Goal: Task Accomplishment & Management: Manage account settings

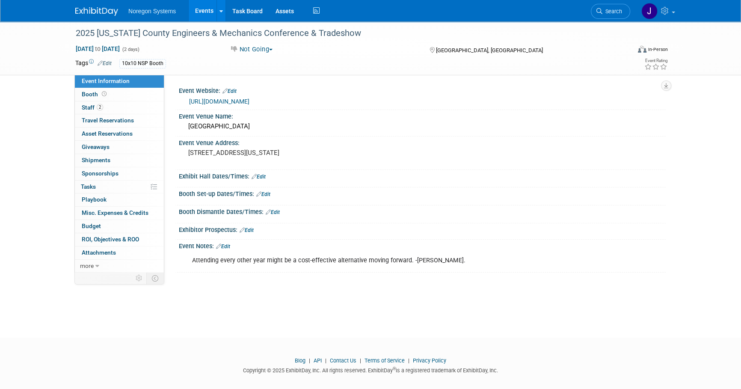
click at [107, 13] on img at bounding box center [96, 11] width 43 height 9
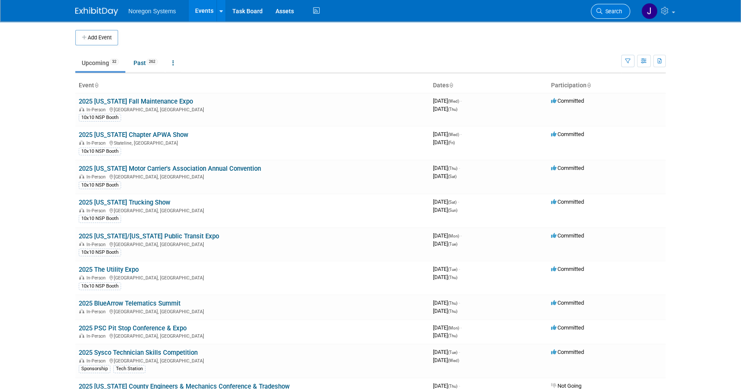
click at [612, 9] on span "Search" at bounding box center [612, 11] width 20 height 6
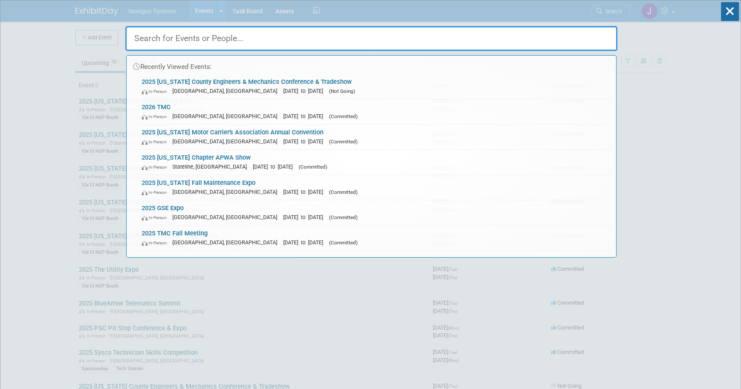
click at [539, 40] on input "text" at bounding box center [371, 38] width 492 height 25
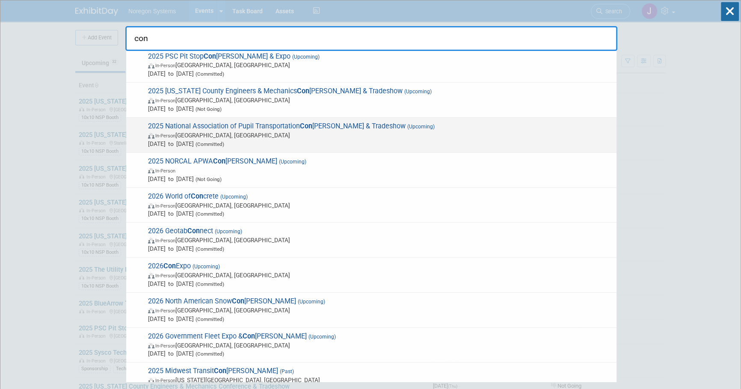
scroll to position [77, 0]
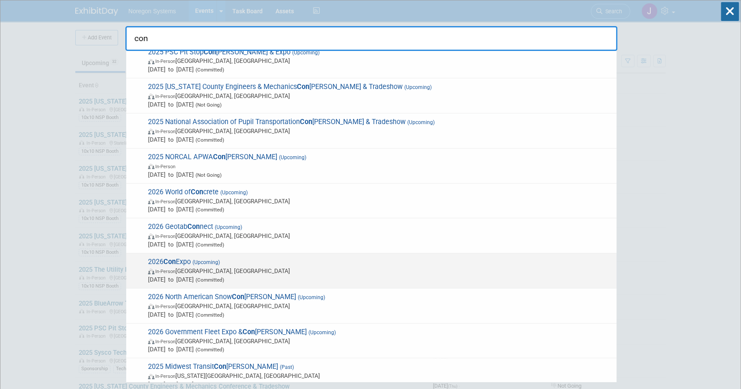
type input "con"
click at [234, 269] on span "In-Person Las Vegas, NV" at bounding box center [380, 270] width 464 height 9
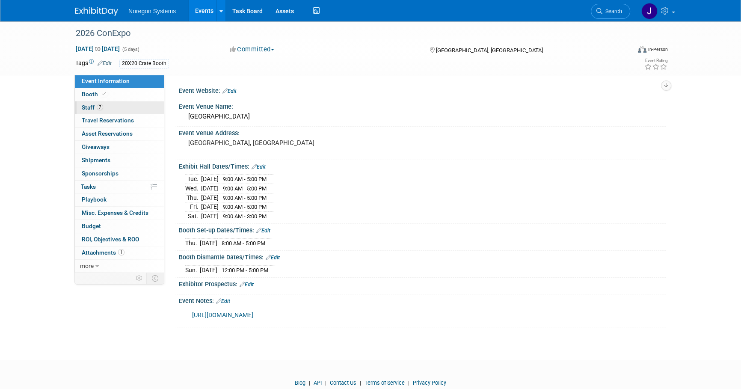
click at [104, 108] on link "7 Staff 7" at bounding box center [119, 107] width 89 height 13
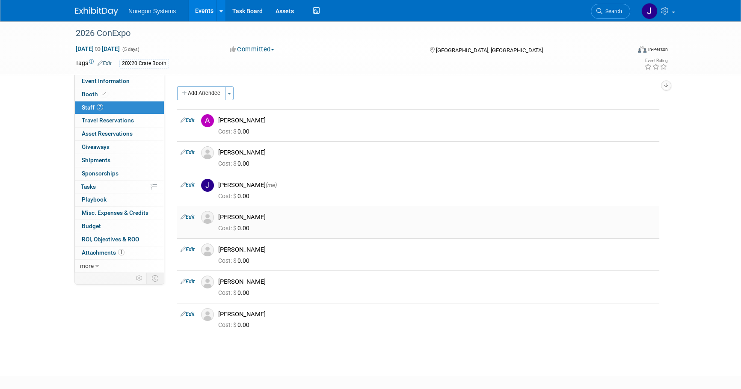
click at [378, 223] on div "Cost: $ 0.00" at bounding box center [437, 227] width 450 height 12
click at [281, 349] on div "2026 ConExpo Mar 3, 2026 to Mar 7, 2026 (5 days) Mar 3, 2026 to Mar 7, 2026 Com…" at bounding box center [370, 190] width 741 height 339
click at [104, 12] on img at bounding box center [96, 11] width 43 height 9
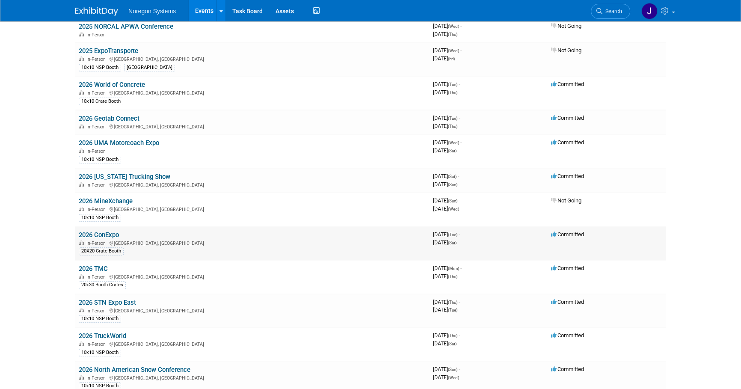
scroll to position [551, 0]
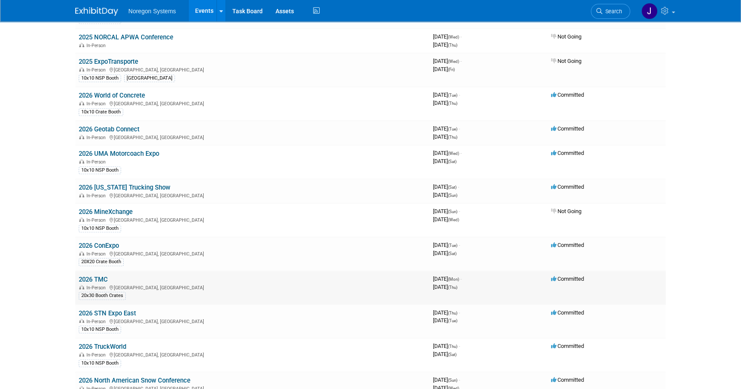
click at [100, 275] on link "2026 TMC" at bounding box center [93, 279] width 29 height 8
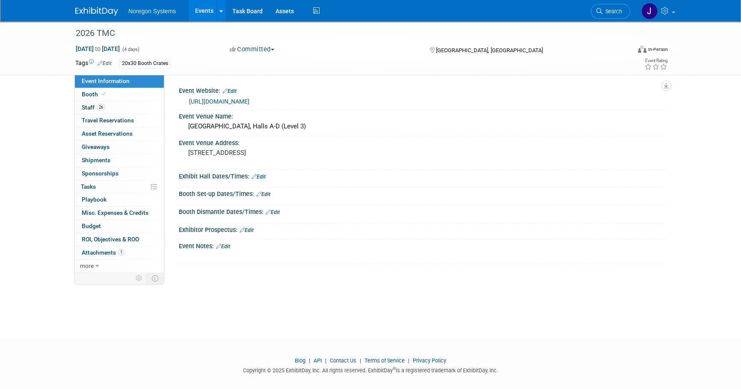
click at [369, 253] on div at bounding box center [378, 256] width 385 height 9
click at [268, 194] on link "Edit" at bounding box center [263, 194] width 14 height 6
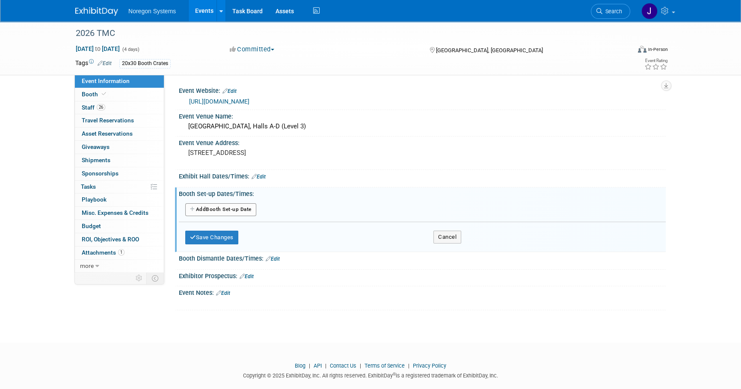
click at [244, 210] on button "Add Another Booth Set-up Date" at bounding box center [220, 209] width 71 height 13
select select "2"
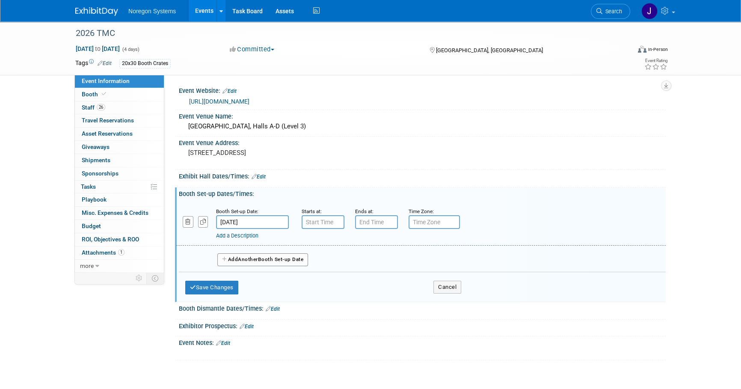
click at [265, 217] on input "[DATE]" at bounding box center [252, 222] width 73 height 14
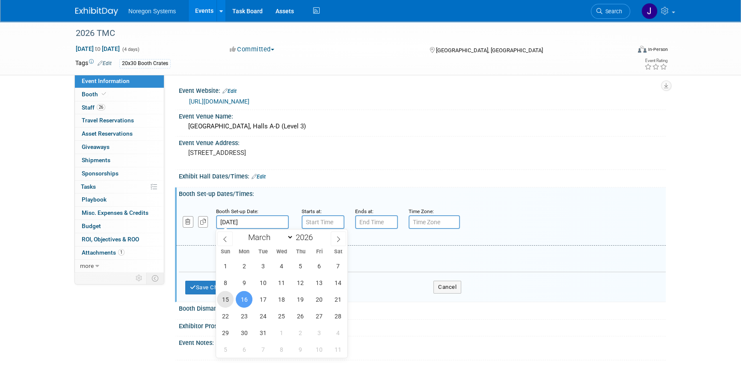
click at [225, 300] on span "15" at bounding box center [225, 299] width 17 height 17
type input "[DATE]"
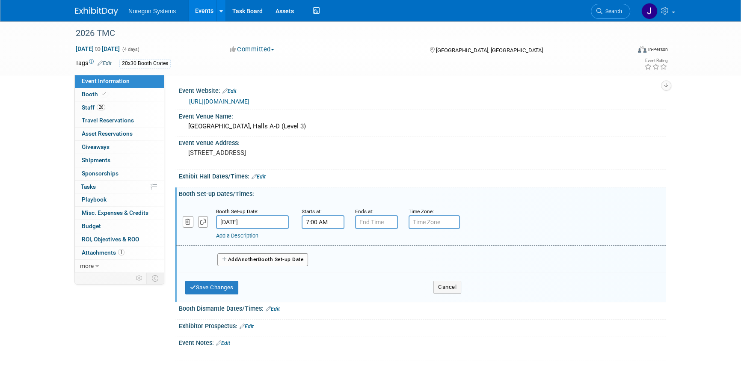
click at [316, 215] on input "7:00 AM" at bounding box center [322, 222] width 43 height 14
click at [320, 261] on span "07" at bounding box center [321, 261] width 16 height 15
drag, startPoint x: 318, startPoint y: 287, endPoint x: 363, endPoint y: 252, distance: 56.5
click at [322, 284] on td "08" at bounding box center [317, 289] width 27 height 23
type input "8:00 AM"
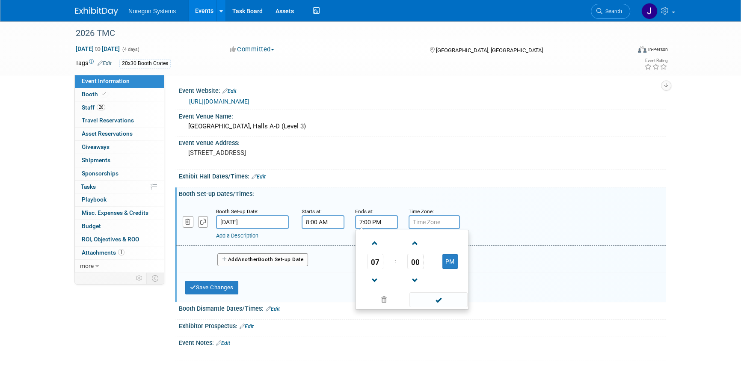
click at [385, 222] on input "7:00 PM" at bounding box center [376, 222] width 43 height 14
click at [378, 261] on span "07" at bounding box center [375, 261] width 16 height 15
click at [371, 286] on td "08" at bounding box center [370, 289] width 27 height 23
type input "8:00 PM"
click at [517, 223] on div "Add a Description Description:" at bounding box center [421, 223] width 502 height 33
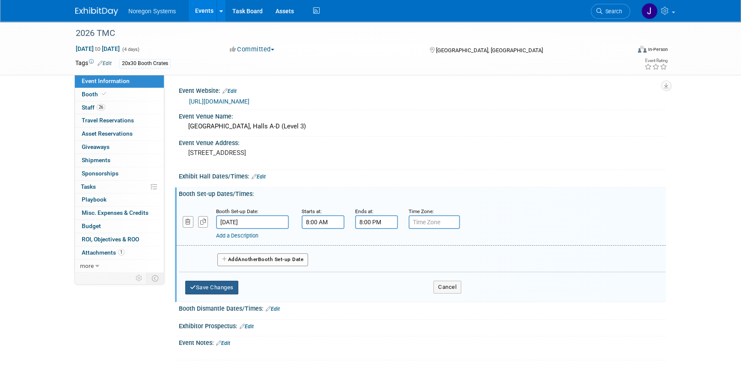
click at [228, 284] on button "Save Changes" at bounding box center [211, 288] width 53 height 14
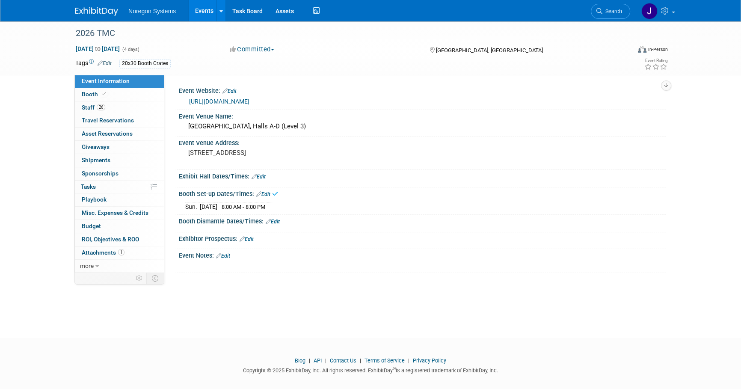
click at [280, 216] on div "Booth Dismantle Dates/Times: Edit" at bounding box center [422, 220] width 487 height 11
click at [267, 192] on link "Edit" at bounding box center [263, 194] width 14 height 6
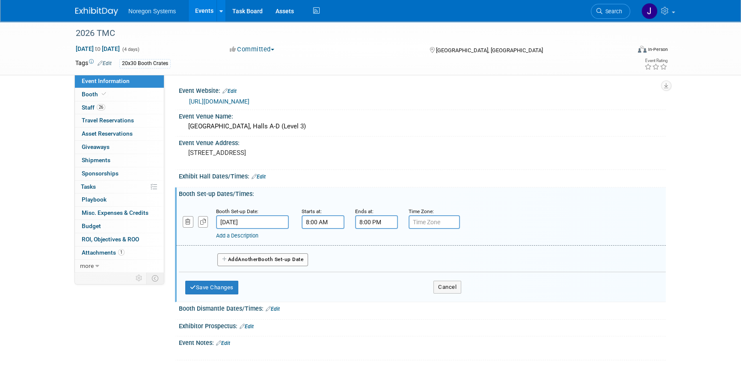
click at [246, 263] on button "Add Another Booth Set-up Date" at bounding box center [262, 259] width 91 height 13
select select "2"
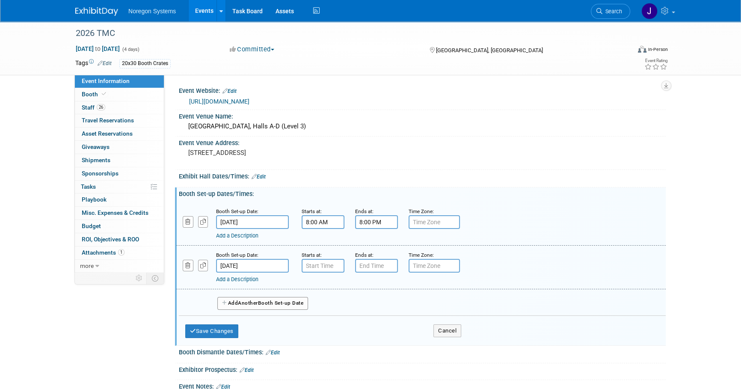
click at [267, 263] on input "[DATE]" at bounding box center [252, 266] width 73 height 14
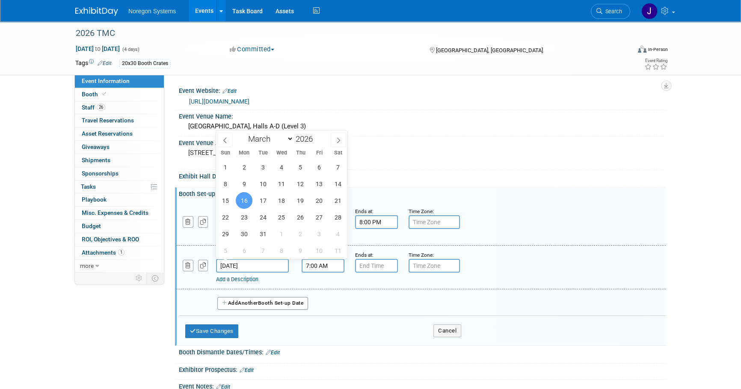
click at [319, 266] on input "7:00 AM" at bounding box center [322, 266] width 43 height 14
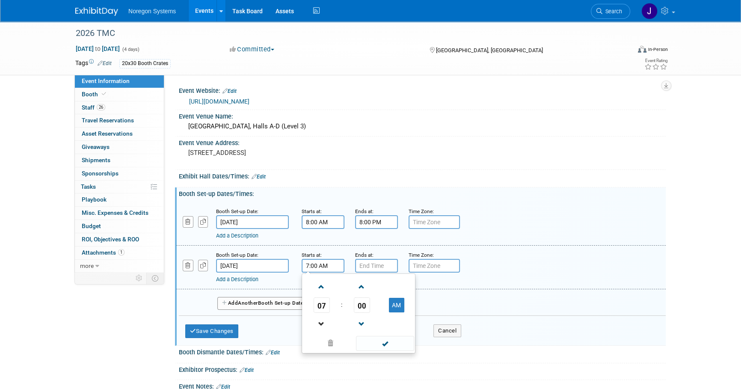
click at [324, 313] on link at bounding box center [321, 324] width 16 height 22
click at [321, 305] on span "06" at bounding box center [321, 304] width 16 height 15
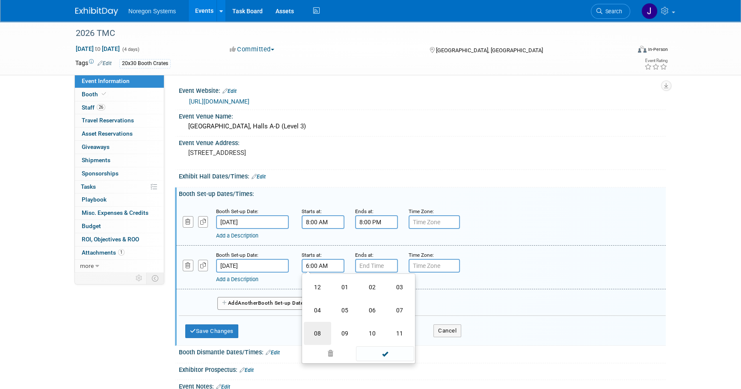
click at [316, 333] on td "08" at bounding box center [317, 333] width 27 height 23
type input "8:00 AM"
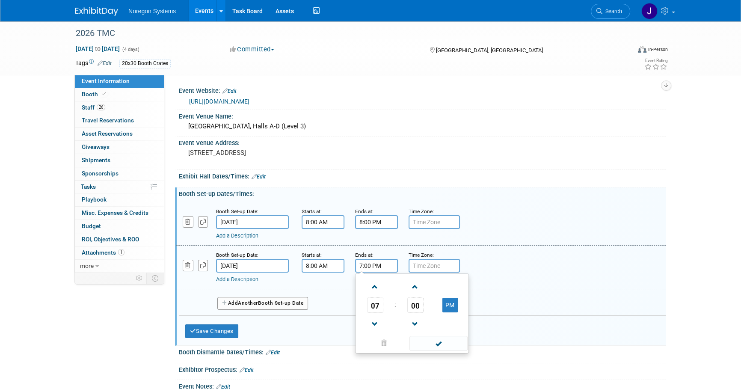
click at [377, 263] on input "7:00 PM" at bounding box center [376, 266] width 43 height 14
click at [381, 307] on span "07" at bounding box center [375, 304] width 16 height 15
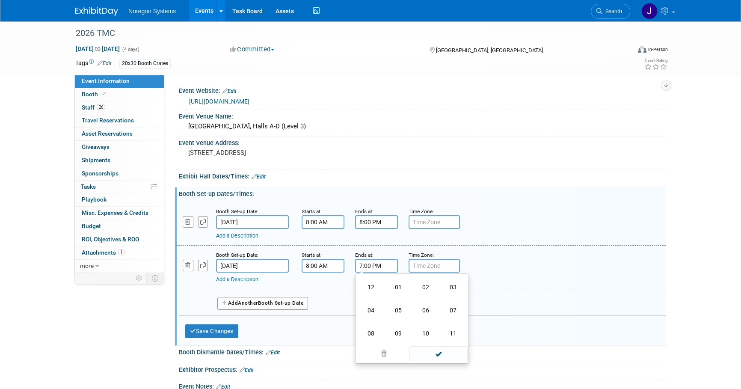
drag, startPoint x: 369, startPoint y: 286, endPoint x: 392, endPoint y: 278, distance: 24.5
click at [369, 287] on td "12" at bounding box center [370, 286] width 27 height 23
type input "12:00 PM"
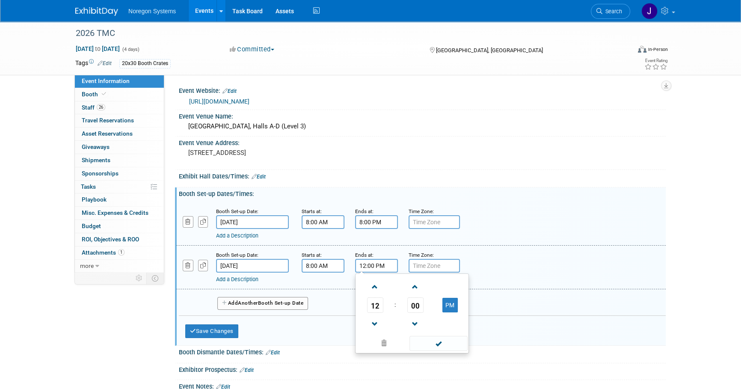
click at [513, 242] on div "Booth Set-up Date: [DATE] Starts at: 8:00 AM Ends at: 8:00 PM Time Zone: Apply …" at bounding box center [420, 224] width 489 height 44
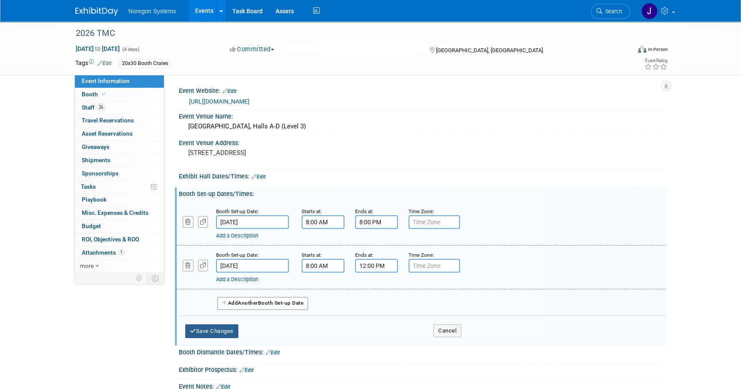
click at [230, 331] on button "Save Changes" at bounding box center [211, 331] width 53 height 14
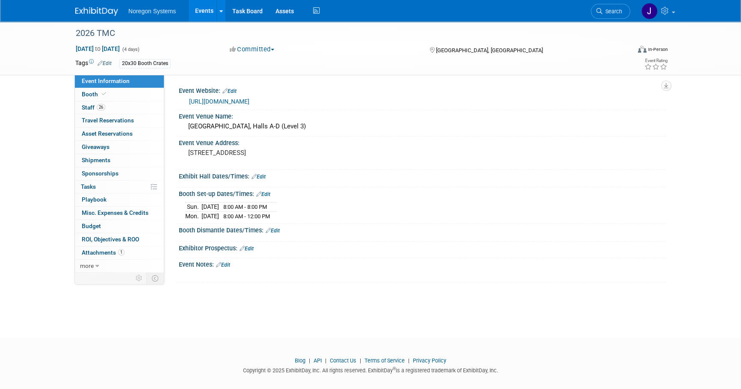
click at [265, 175] on link "Edit" at bounding box center [258, 177] width 14 height 6
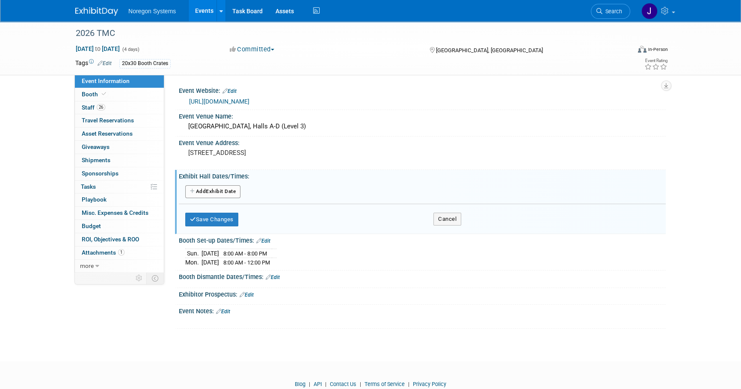
click at [232, 195] on button "Add Another Exhibit Date" at bounding box center [212, 191] width 55 height 13
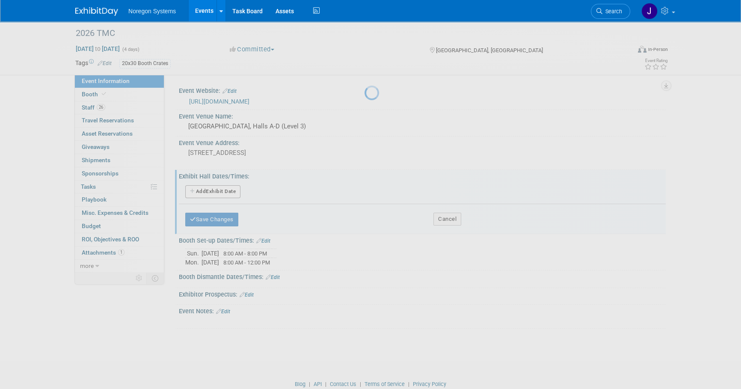
select select "2"
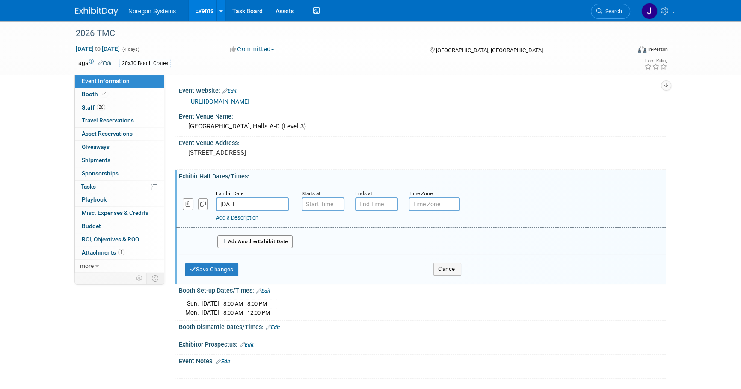
click at [264, 201] on input "[DATE]" at bounding box center [252, 204] width 73 height 14
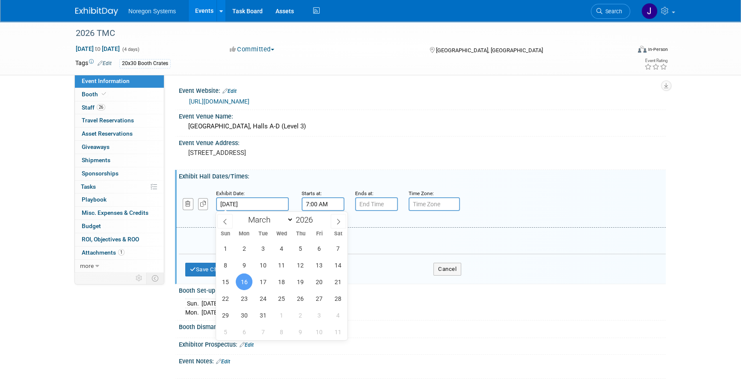
click at [328, 205] on input "7:00 AM" at bounding box center [322, 204] width 43 height 14
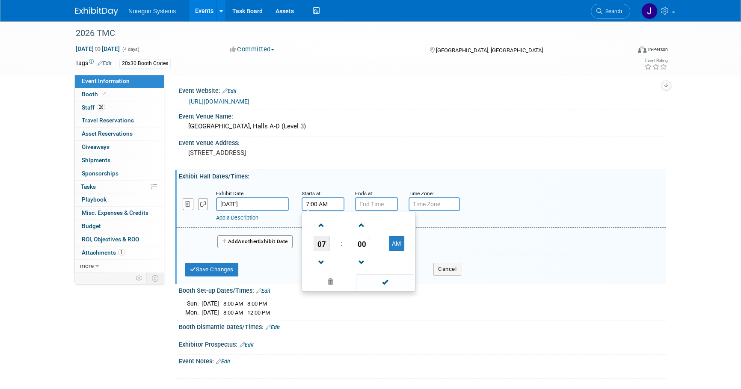
click at [319, 245] on span "07" at bounding box center [321, 243] width 16 height 15
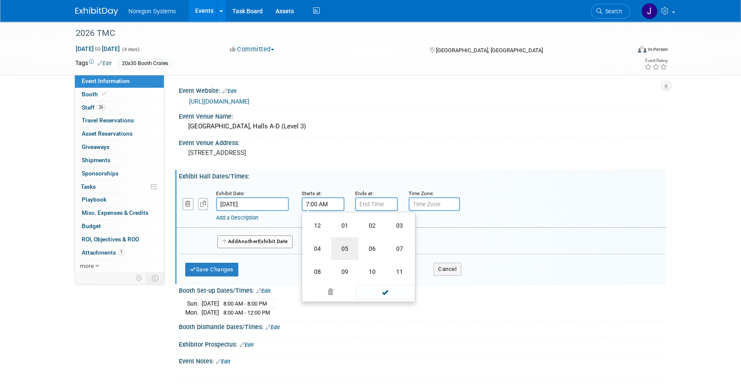
click at [346, 254] on td "05" at bounding box center [344, 248] width 27 height 23
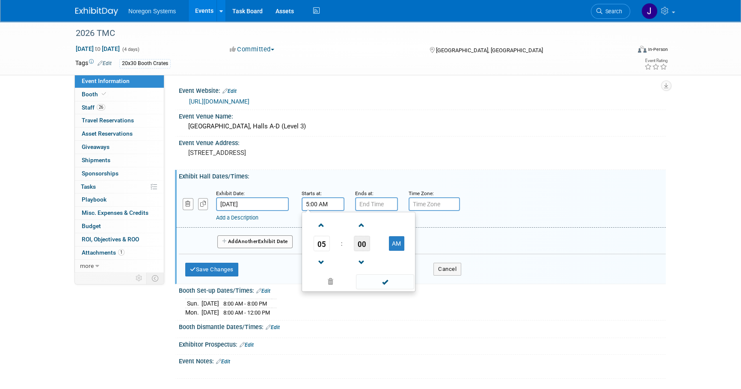
click at [355, 244] on span "00" at bounding box center [362, 243] width 16 height 15
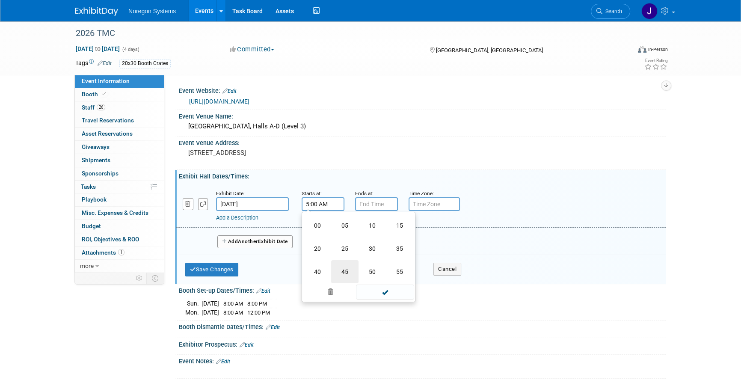
click at [346, 272] on td "45" at bounding box center [344, 271] width 27 height 23
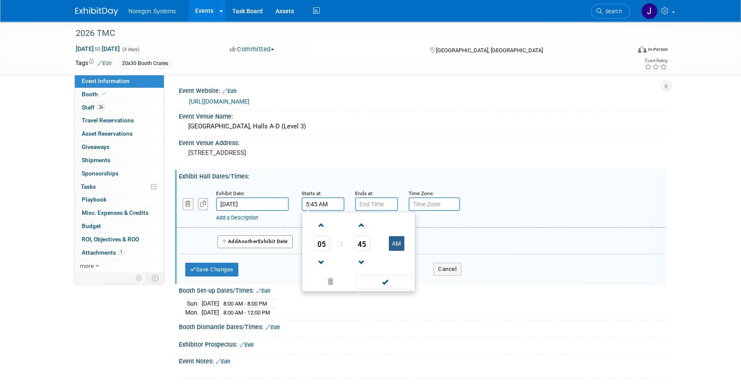
click at [393, 240] on button "AM" at bounding box center [396, 243] width 15 height 15
type input "5:45 PM"
click at [384, 199] on input "7:00 PM" at bounding box center [376, 204] width 43 height 14
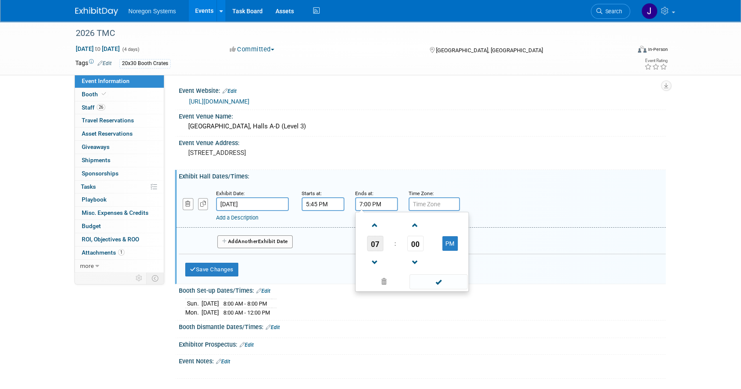
click at [376, 237] on span "07" at bounding box center [375, 243] width 16 height 15
click at [374, 269] on td "08" at bounding box center [370, 271] width 27 height 23
click at [416, 240] on span "00" at bounding box center [415, 243] width 16 height 15
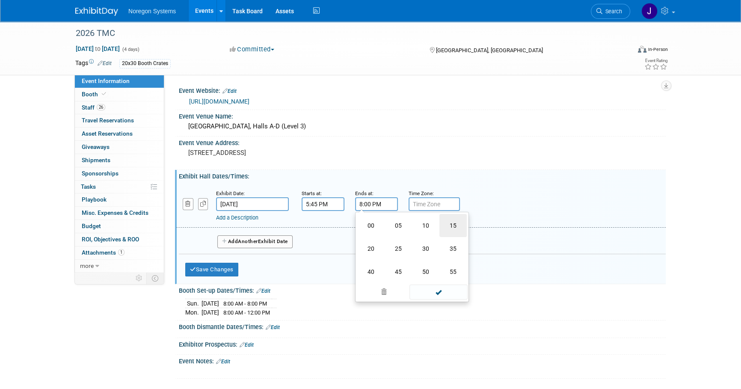
click at [449, 227] on td "15" at bounding box center [452, 225] width 27 height 23
type input "8:15 PM"
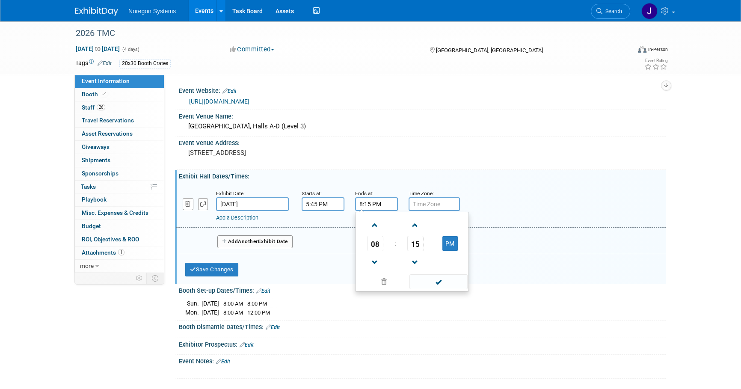
click at [533, 177] on div "Exhibit Hall Dates/Times: Edit" at bounding box center [422, 175] width 487 height 11
click at [245, 244] on button "Add Another Exhibit Date" at bounding box center [254, 241] width 75 height 13
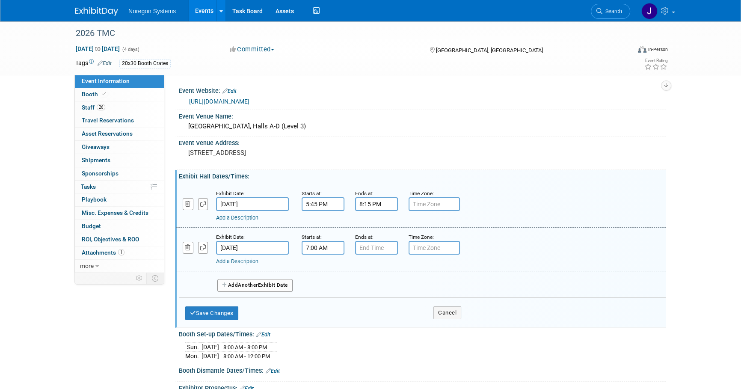
click at [317, 243] on input "7:00 AM" at bounding box center [322, 248] width 43 height 14
click at [327, 286] on span "07" at bounding box center [321, 286] width 16 height 15
click at [375, 317] on td "10" at bounding box center [371, 315] width 27 height 23
click at [355, 287] on span "00" at bounding box center [362, 286] width 16 height 15
click at [404, 267] on td "15" at bounding box center [399, 268] width 27 height 23
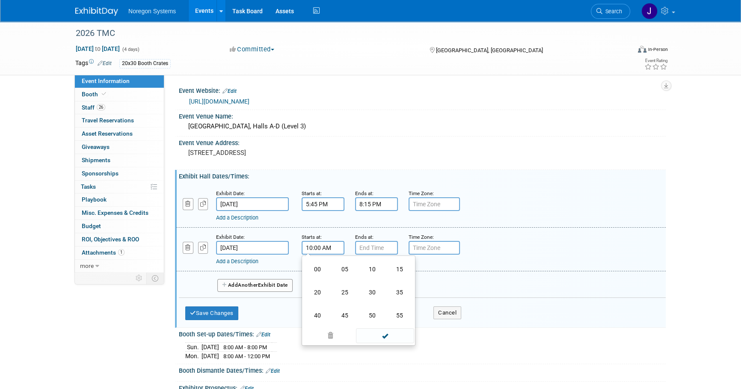
type input "10:15 AM"
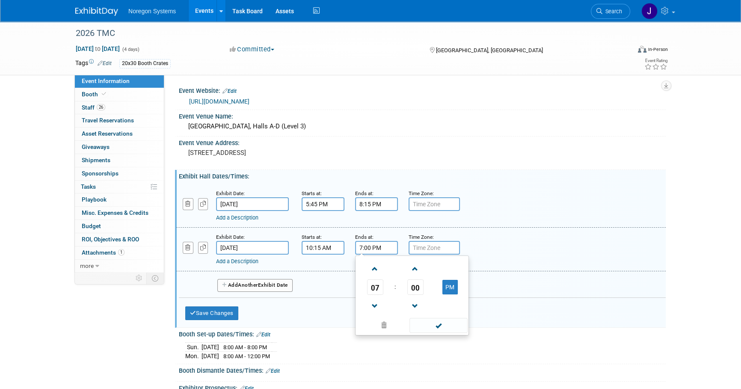
click at [391, 250] on input "7:00 PM" at bounding box center [376, 248] width 43 height 14
click at [378, 290] on span "07" at bounding box center [375, 286] width 16 height 15
click at [417, 272] on td "02" at bounding box center [425, 268] width 27 height 23
click at [418, 289] on span "00" at bounding box center [415, 286] width 16 height 15
click at [453, 267] on td "15" at bounding box center [452, 268] width 27 height 23
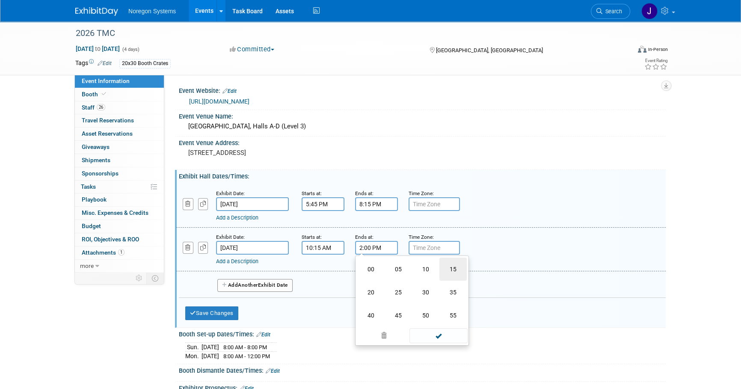
type input "2:15 PM"
click at [526, 251] on div "Add a Description Description:" at bounding box center [421, 248] width 502 height 33
click at [278, 287] on button "Add Another Exhibit Date" at bounding box center [254, 285] width 75 height 13
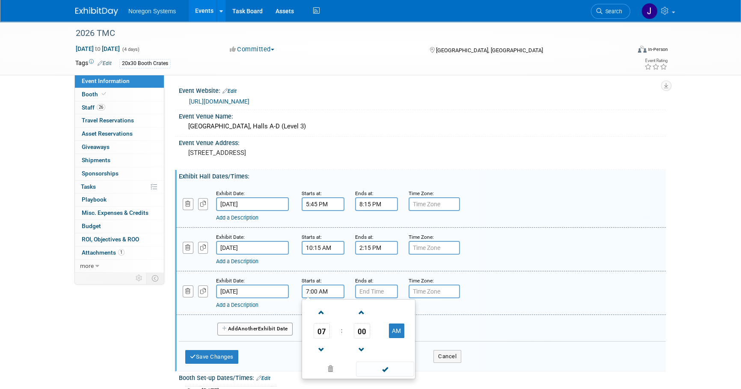
click at [323, 292] on input "7:00 AM" at bounding box center [322, 291] width 43 height 14
click at [323, 328] on span "07" at bounding box center [321, 330] width 16 height 15
click at [319, 355] on td "08" at bounding box center [317, 358] width 27 height 23
click at [363, 327] on span "00" at bounding box center [362, 330] width 16 height 15
click at [375, 336] on td "30" at bounding box center [371, 335] width 27 height 23
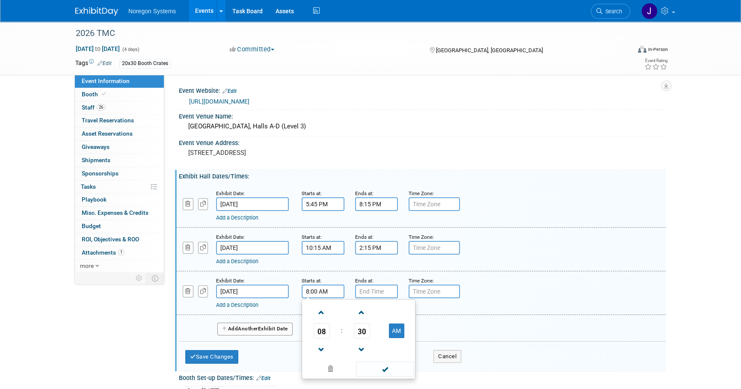
type input "8:30 AM"
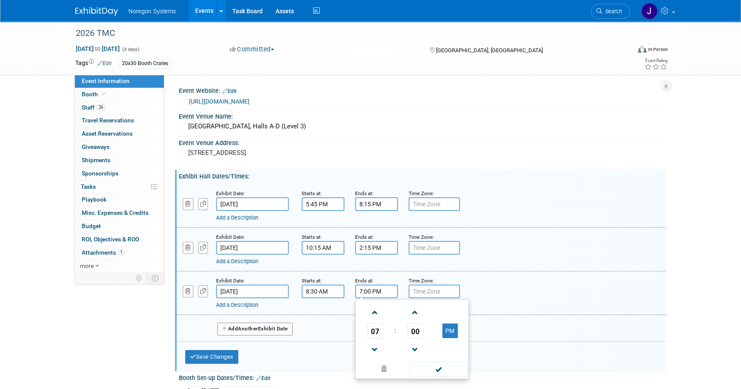
click at [384, 290] on input "7:00 PM" at bounding box center [376, 291] width 43 height 14
click at [380, 338] on link at bounding box center [375, 349] width 16 height 22
click at [380, 334] on span "06" at bounding box center [375, 330] width 16 height 15
click at [376, 315] on td "12" at bounding box center [370, 312] width 27 height 23
click at [416, 331] on span "00" at bounding box center [415, 330] width 16 height 15
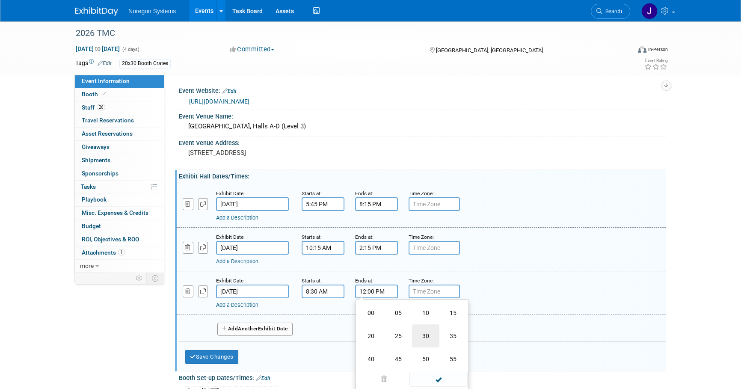
click at [428, 333] on td "30" at bounding box center [425, 335] width 27 height 23
type input "12:30 PM"
click at [519, 283] on div "Add a Description Description:" at bounding box center [421, 292] width 502 height 33
click at [220, 363] on div "Save Changes Cancel" at bounding box center [323, 354] width 276 height 27
click at [220, 359] on button "Save Changes" at bounding box center [211, 357] width 53 height 14
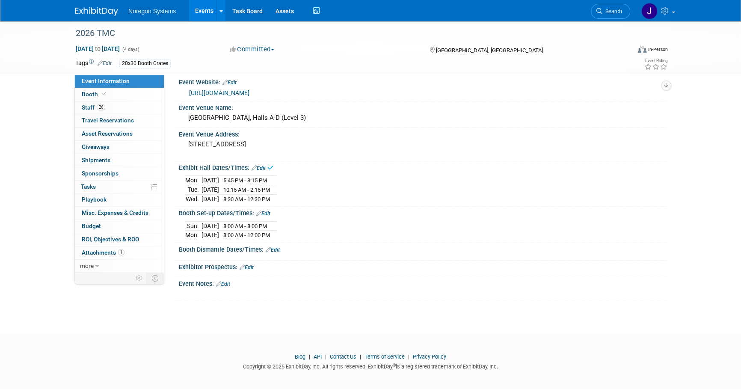
scroll to position [11, 0]
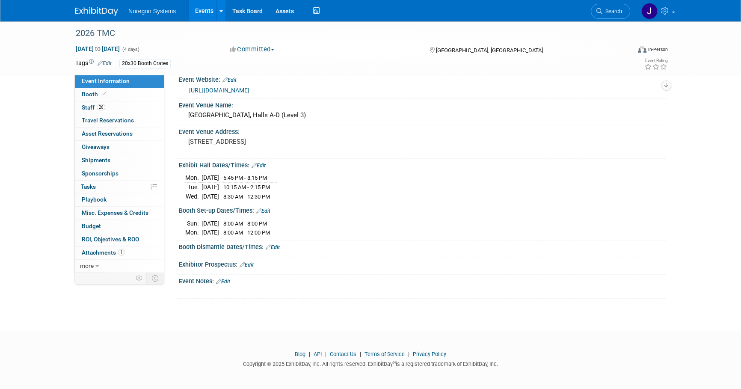
click at [279, 245] on link "Edit" at bounding box center [273, 247] width 14 height 6
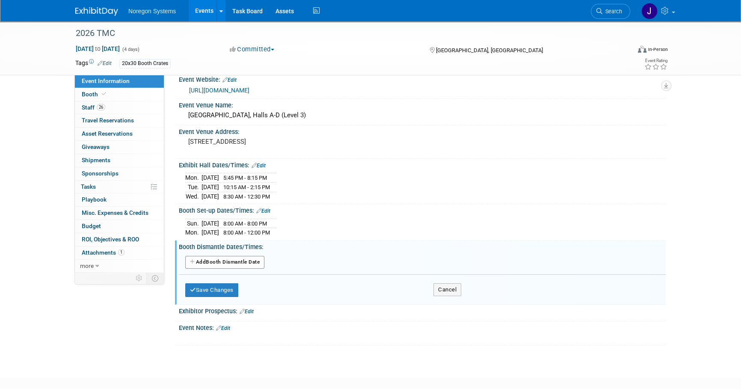
click at [257, 263] on button "Add Another Booth Dismantle Date" at bounding box center [224, 262] width 79 height 13
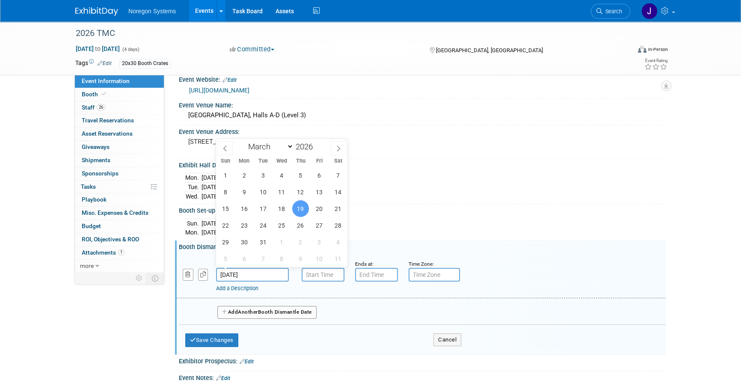
click at [274, 269] on input "[DATE]" at bounding box center [252, 275] width 73 height 14
click at [284, 207] on span "18" at bounding box center [281, 208] width 17 height 17
type input "[DATE]"
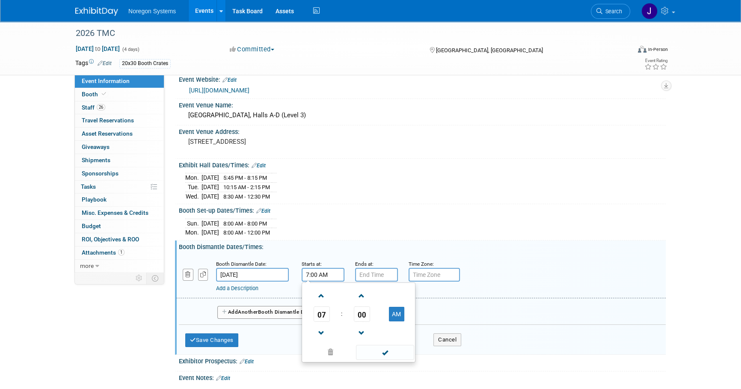
click at [326, 273] on input "7:00 AM" at bounding box center [322, 275] width 43 height 14
click at [319, 313] on span "07" at bounding box center [321, 313] width 16 height 15
click at [322, 292] on td "12" at bounding box center [317, 295] width 27 height 23
click at [364, 311] on span "00" at bounding box center [362, 313] width 16 height 15
click at [368, 313] on td "30" at bounding box center [371, 318] width 27 height 23
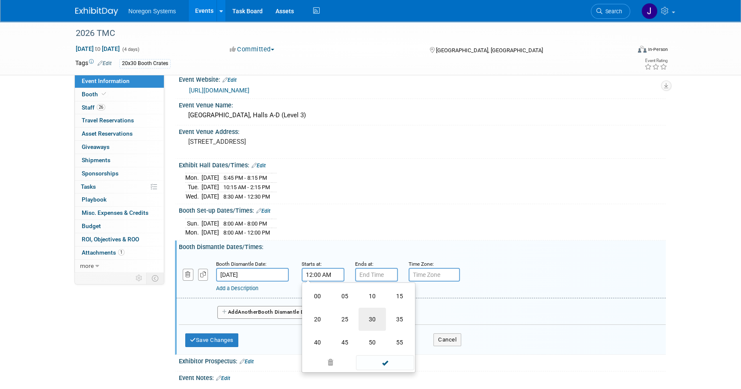
type input "12:30 AM"
click at [432, 231] on div "[DATE] 8:00 AM - 8:00 PM [DATE] 8:00 AM - 12:00 PM" at bounding box center [422, 226] width 474 height 21
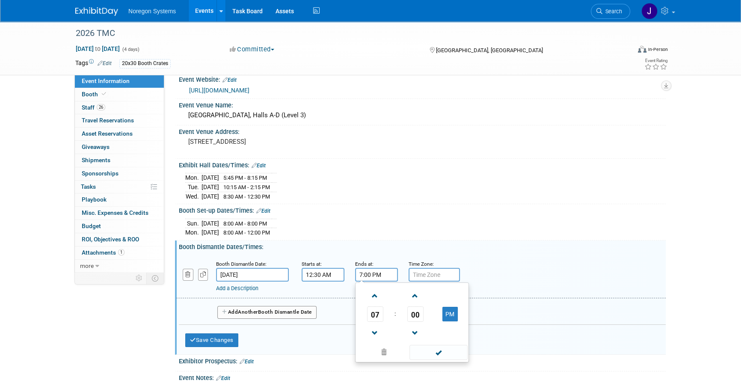
click at [381, 269] on input "7:00 PM" at bounding box center [376, 275] width 43 height 14
click at [381, 316] on span "07" at bounding box center [375, 313] width 16 height 15
drag, startPoint x: 372, startPoint y: 344, endPoint x: 400, endPoint y: 263, distance: 85.6
click at [372, 343] on td "08" at bounding box center [370, 342] width 27 height 23
type input "8:00 PM"
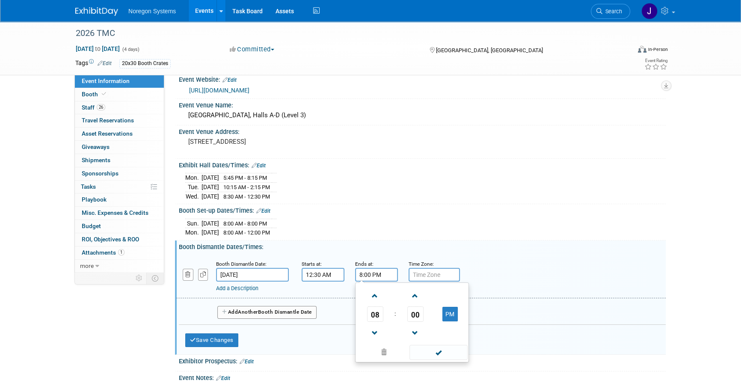
click at [417, 232] on div "[DATE] 8:00 AM - 8:00 PM [DATE] 8:00 AM - 12:00 PM" at bounding box center [422, 226] width 474 height 21
click at [243, 309] on span "Another" at bounding box center [248, 312] width 20 height 6
select select "2"
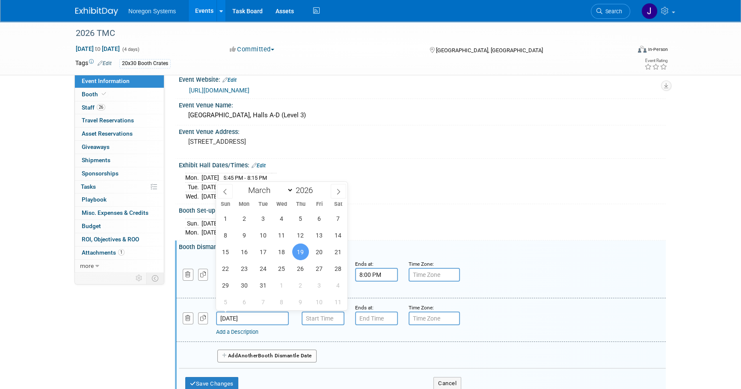
click at [274, 316] on input "[DATE]" at bounding box center [252, 318] width 73 height 14
click at [316, 250] on span "20" at bounding box center [319, 251] width 17 height 17
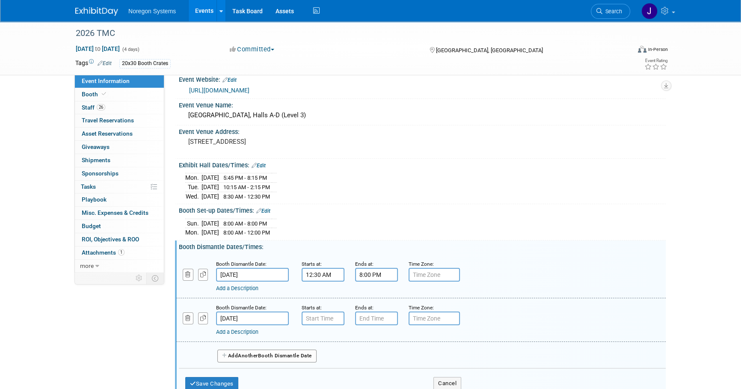
click at [270, 317] on input "[DATE]" at bounding box center [252, 318] width 73 height 14
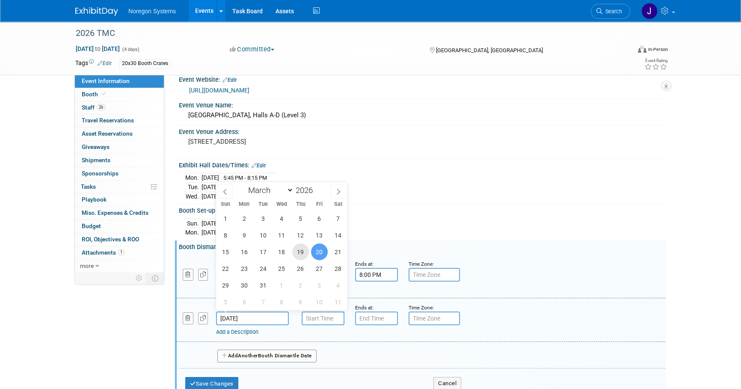
click at [304, 254] on span "19" at bounding box center [300, 251] width 17 height 17
type input "[DATE]"
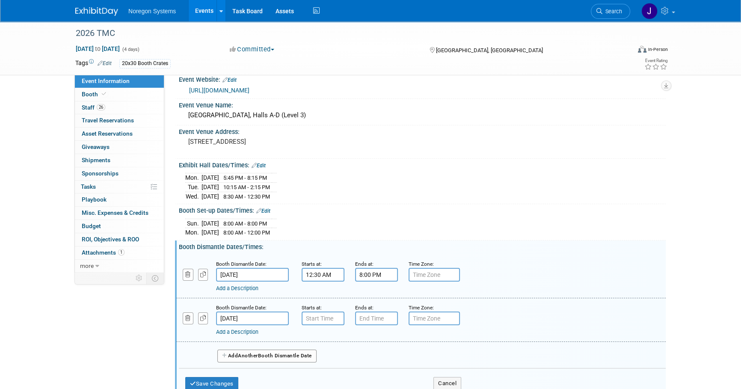
type input "7:00 AM"
click at [320, 315] on input "7:00 AM" at bounding box center [322, 318] width 43 height 14
click at [381, 314] on input "7:00 PM" at bounding box center [376, 318] width 43 height 14
click at [369, 365] on link at bounding box center [375, 376] width 16 height 22
click at [371, 356] on span "06" at bounding box center [375, 357] width 16 height 15
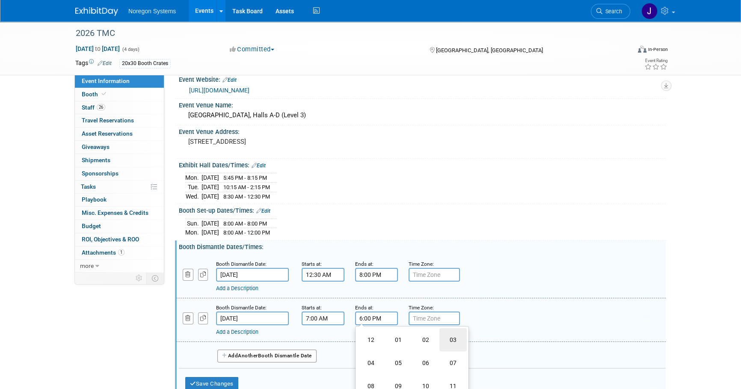
click at [452, 334] on td "03" at bounding box center [452, 339] width 27 height 23
type input "3:00 PM"
click at [525, 278] on div "Add a Description Description:" at bounding box center [421, 275] width 502 height 33
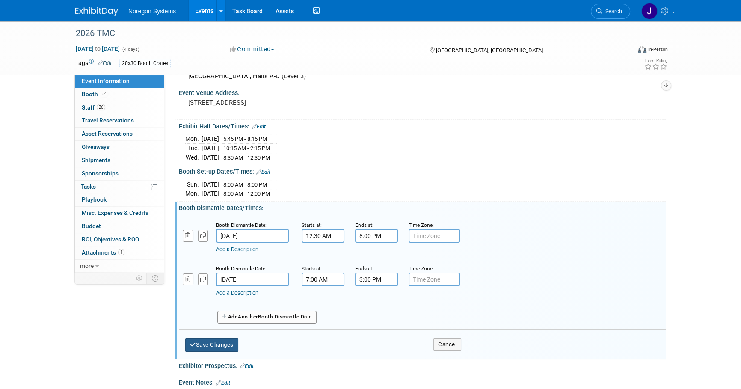
click at [220, 346] on button "Save Changes" at bounding box center [211, 345] width 53 height 14
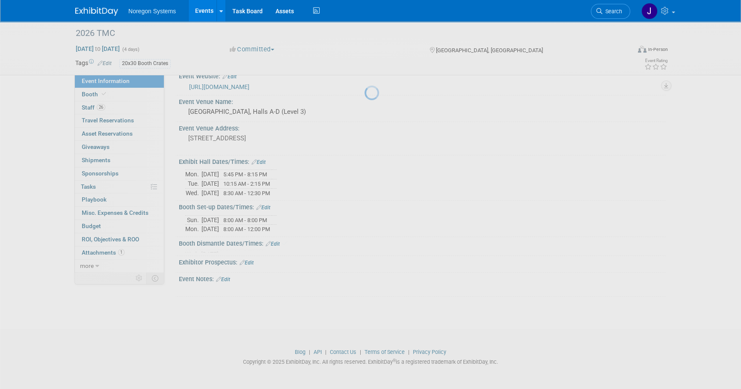
scroll to position [9, 0]
